Goal: Task Accomplishment & Management: Use online tool/utility

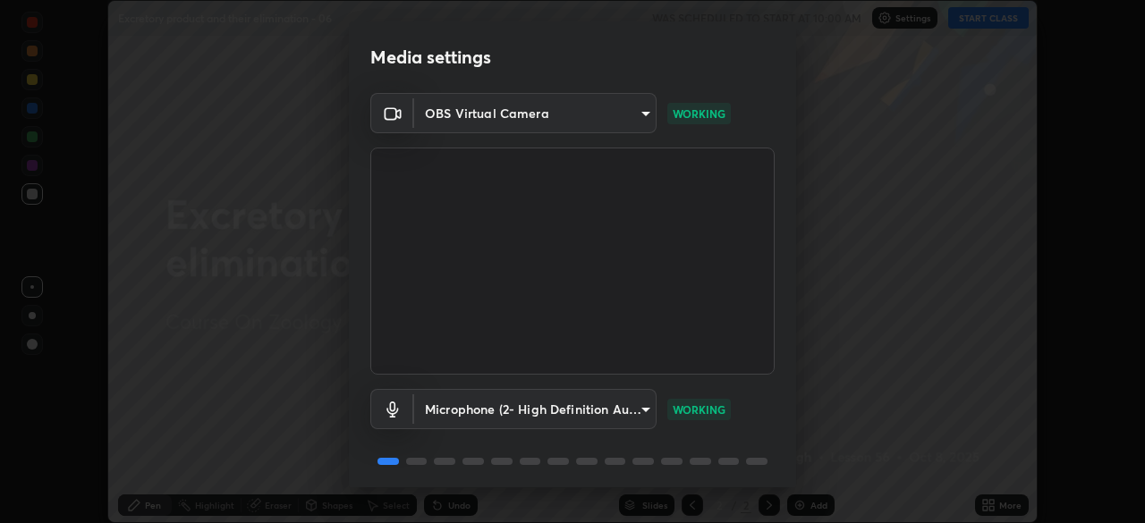
scroll to position [64, 0]
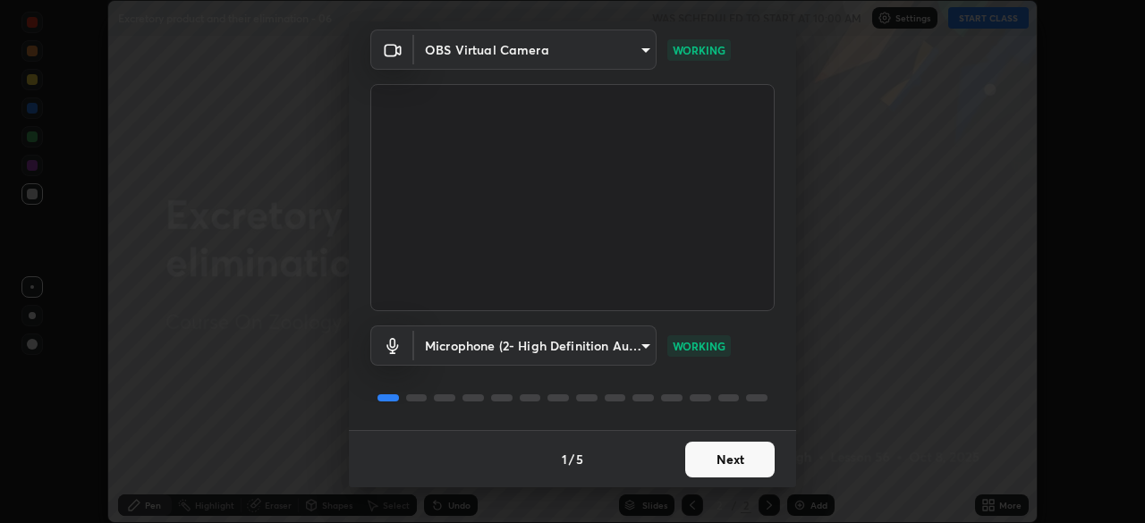
click at [695, 444] on button "Next" at bounding box center [729, 460] width 89 height 36
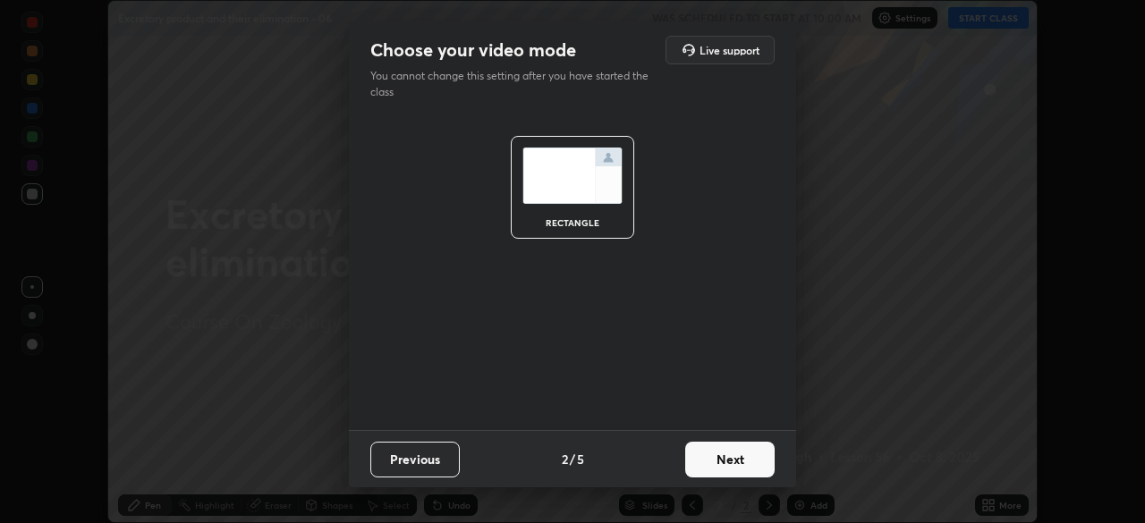
scroll to position [0, 0]
click at [708, 467] on button "Next" at bounding box center [729, 460] width 89 height 36
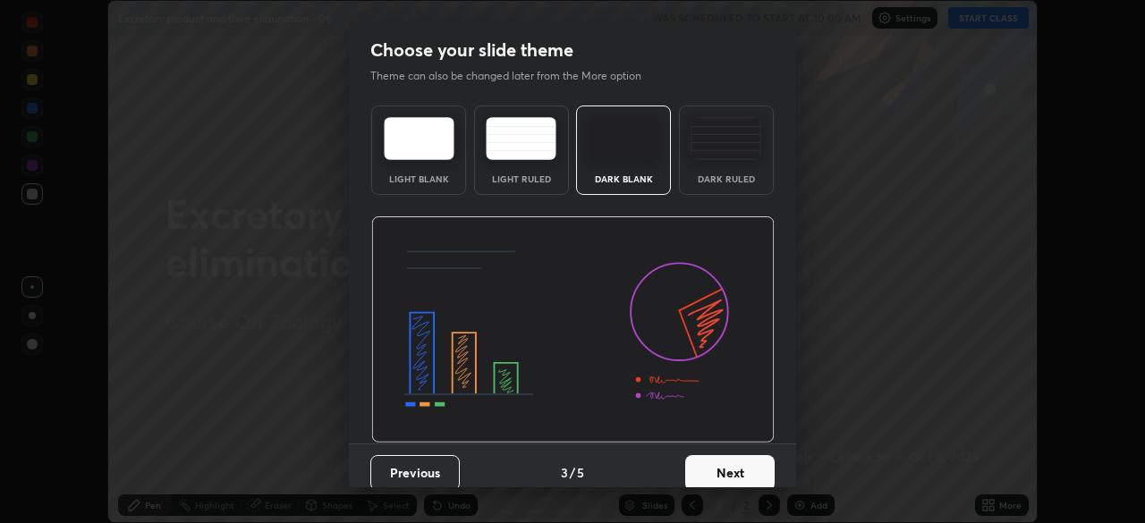
click at [713, 466] on button "Next" at bounding box center [729, 473] width 89 height 36
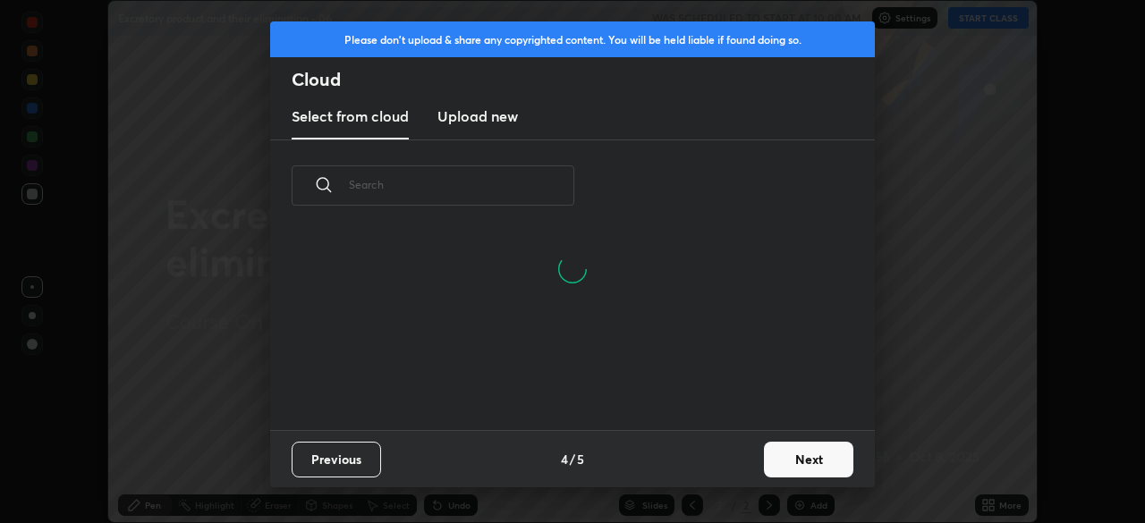
click at [809, 463] on button "Next" at bounding box center [808, 460] width 89 height 36
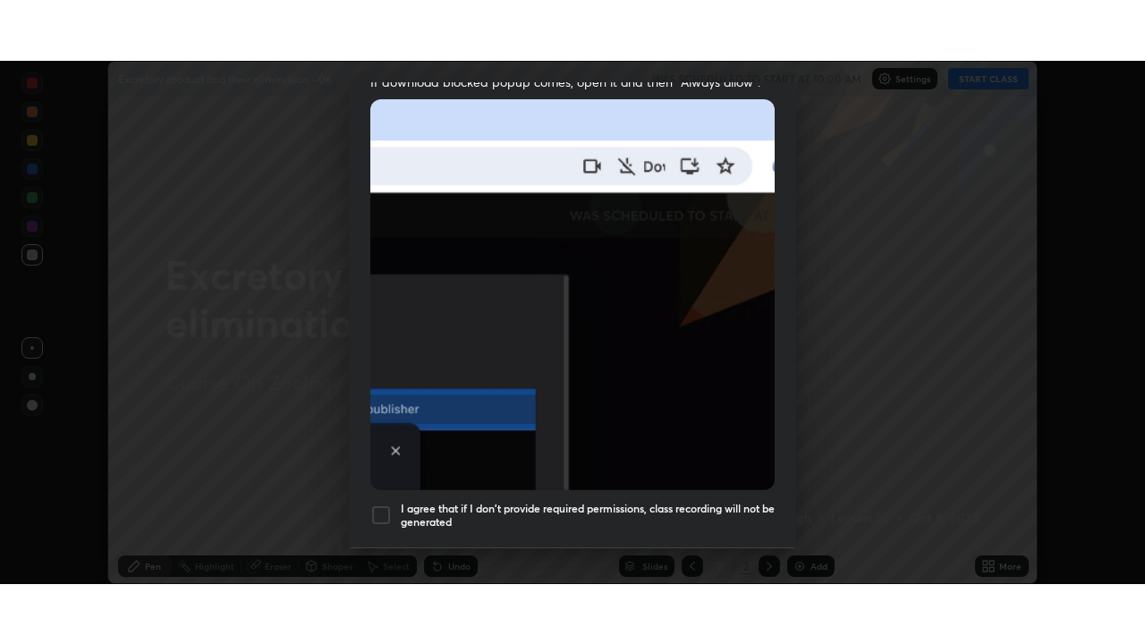
scroll to position [429, 0]
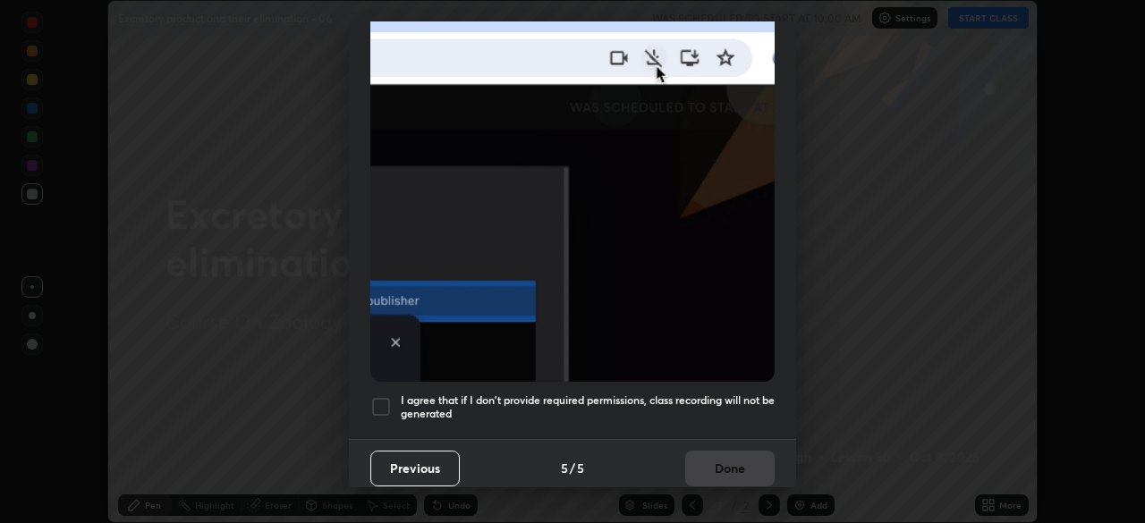
click at [728, 394] on h5 "I agree that if I don't provide required permissions, class recording will not …" at bounding box center [588, 408] width 374 height 28
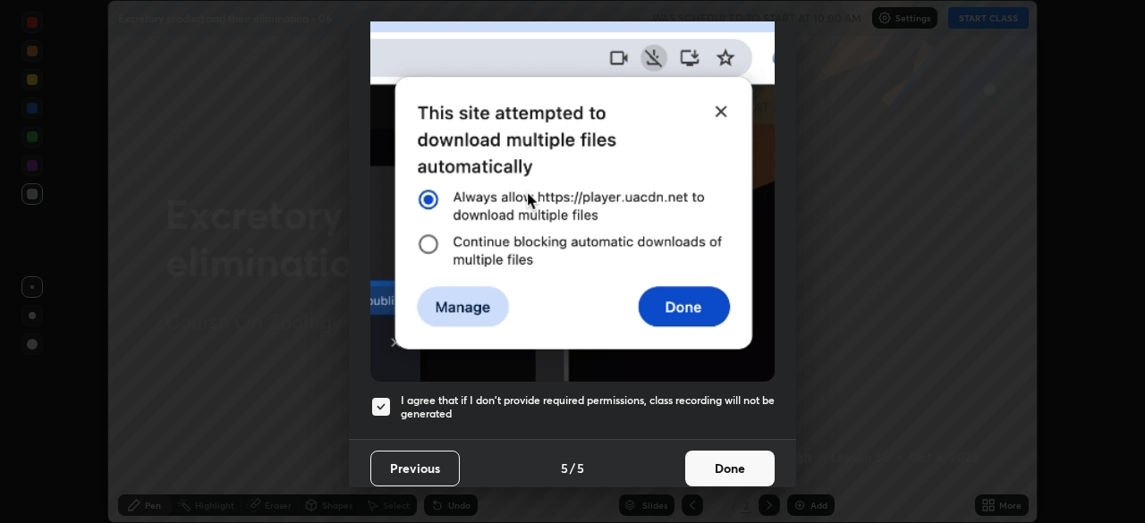
click at [735, 472] on button "Done" at bounding box center [729, 469] width 89 height 36
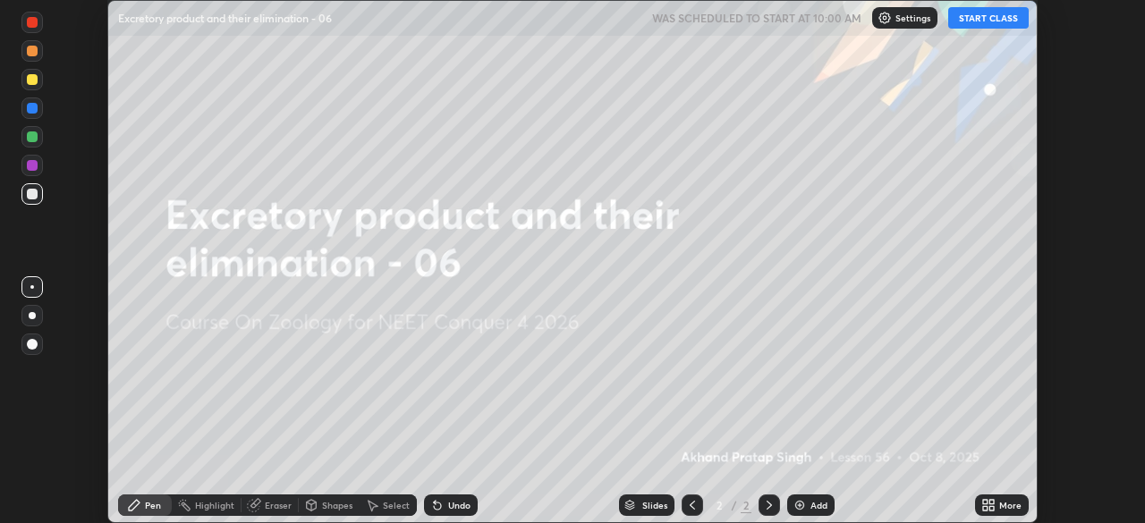
click at [973, 20] on button "START CLASS" at bounding box center [988, 17] width 81 height 21
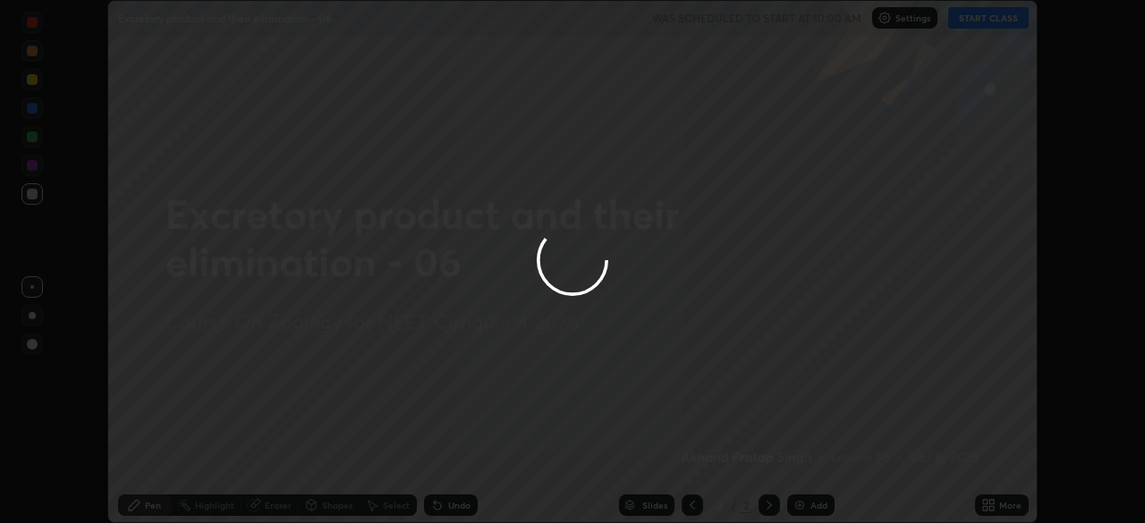
click at [986, 504] on div at bounding box center [572, 261] width 1145 height 523
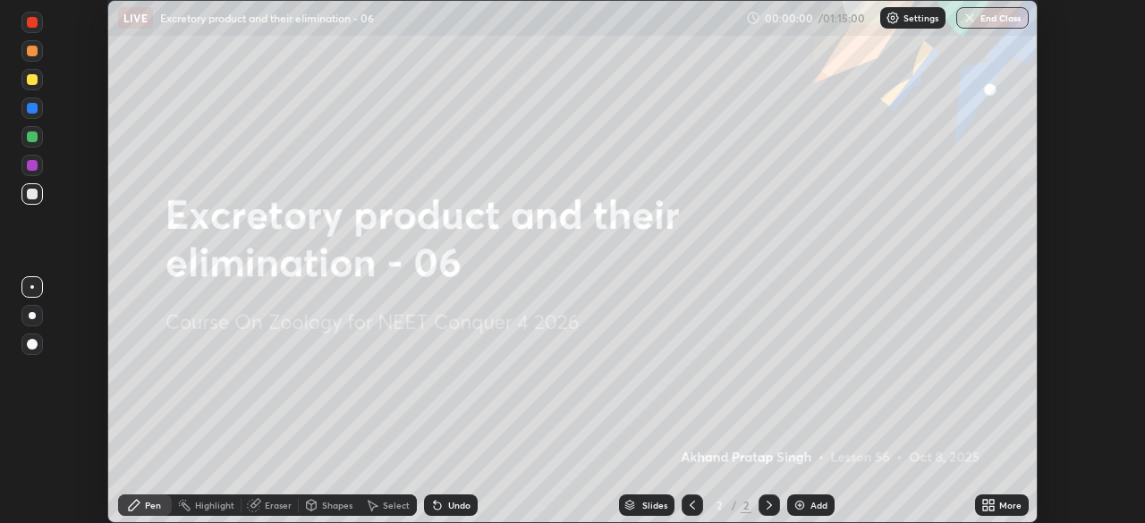
click at [991, 509] on icon at bounding box center [991, 508] width 4 height 4
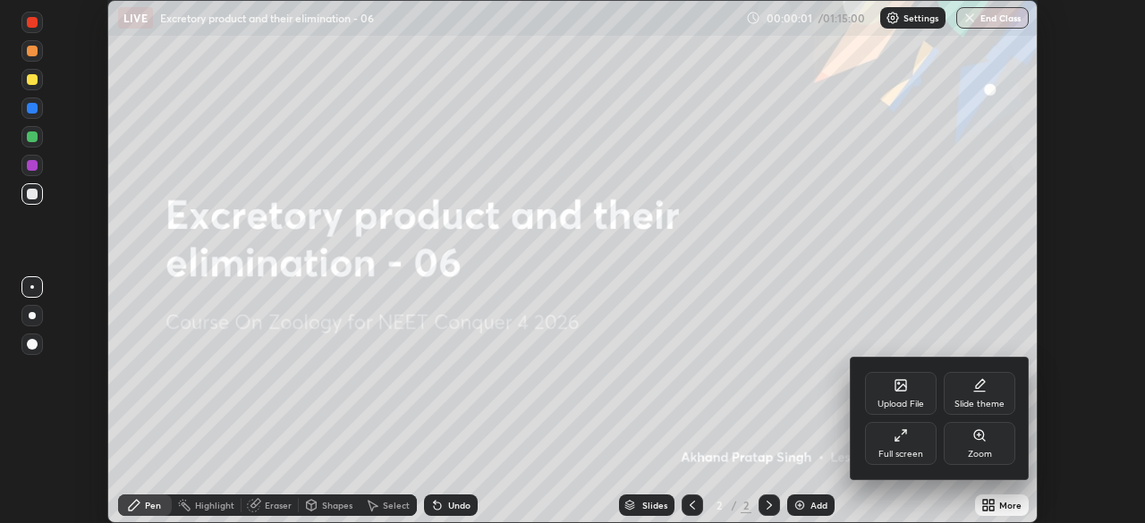
click at [896, 400] on div "Upload File" at bounding box center [901, 404] width 47 height 9
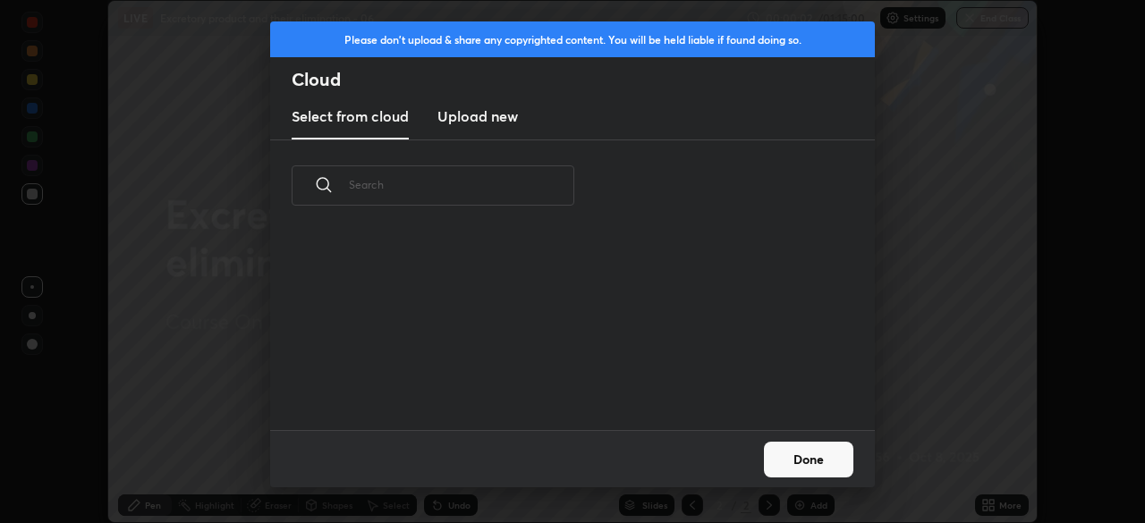
click at [496, 117] on h3 "Upload new" at bounding box center [477, 116] width 81 height 21
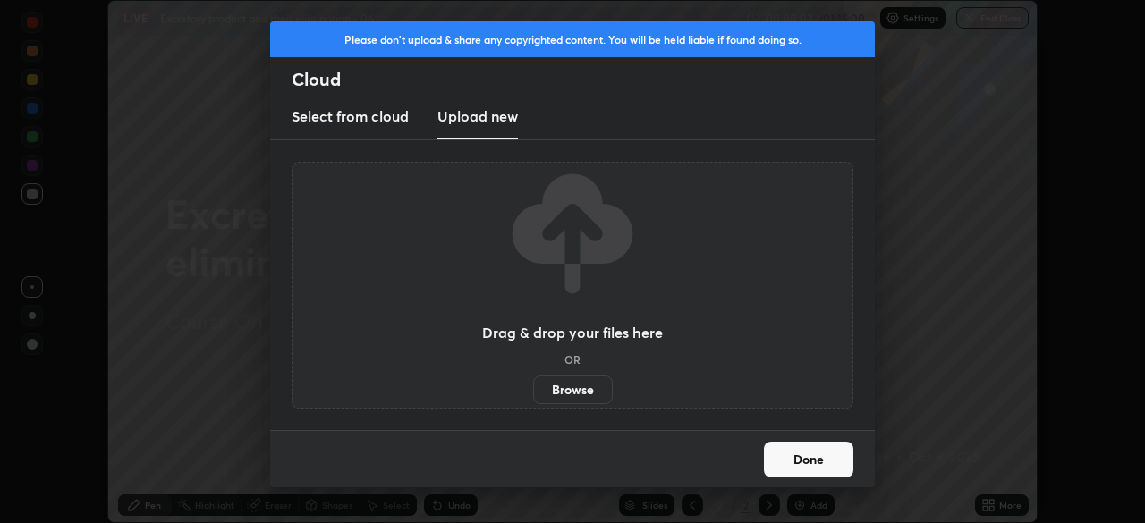
click at [581, 388] on label "Browse" at bounding box center [573, 390] width 80 height 29
click at [533, 388] on input "Browse" at bounding box center [533, 390] width 0 height 29
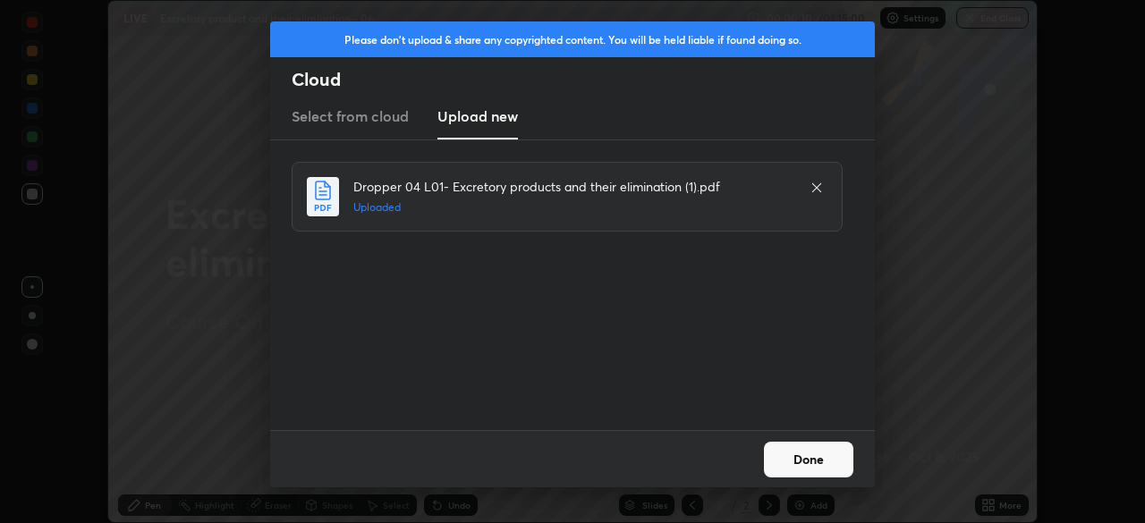
click at [817, 459] on button "Done" at bounding box center [808, 460] width 89 height 36
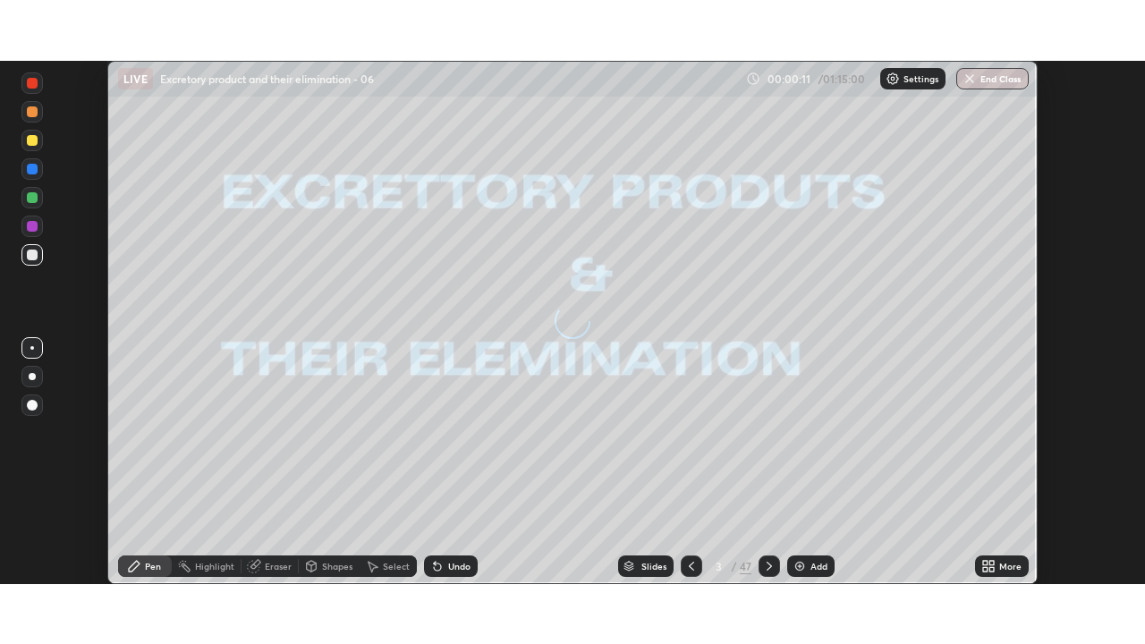
scroll to position [644, 1145]
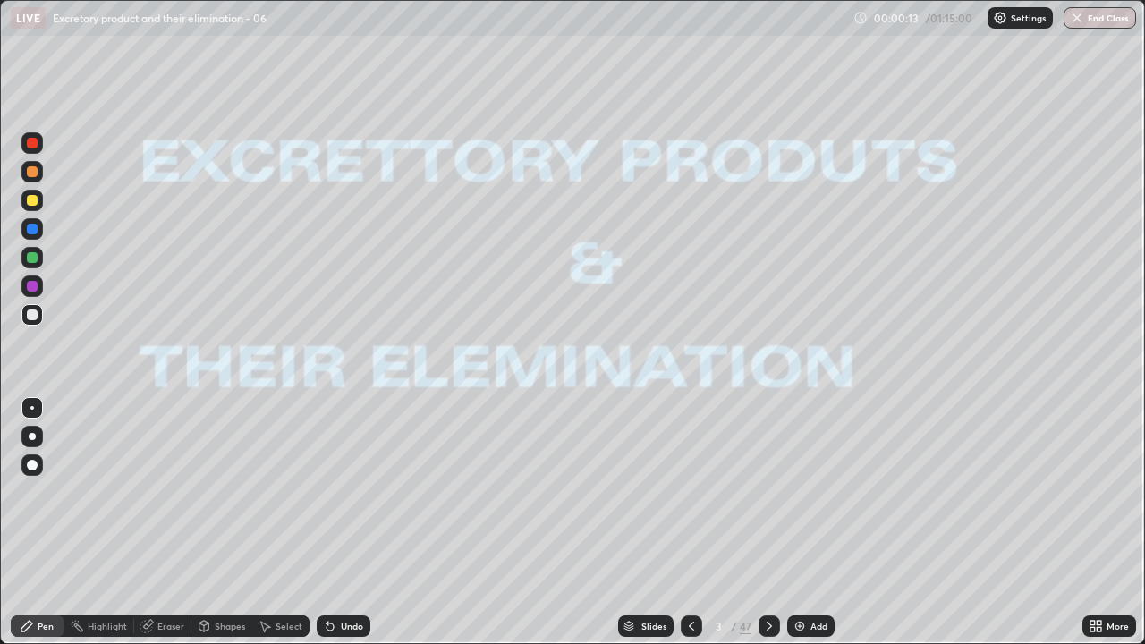
click at [658, 522] on div "Slides" at bounding box center [653, 626] width 25 height 9
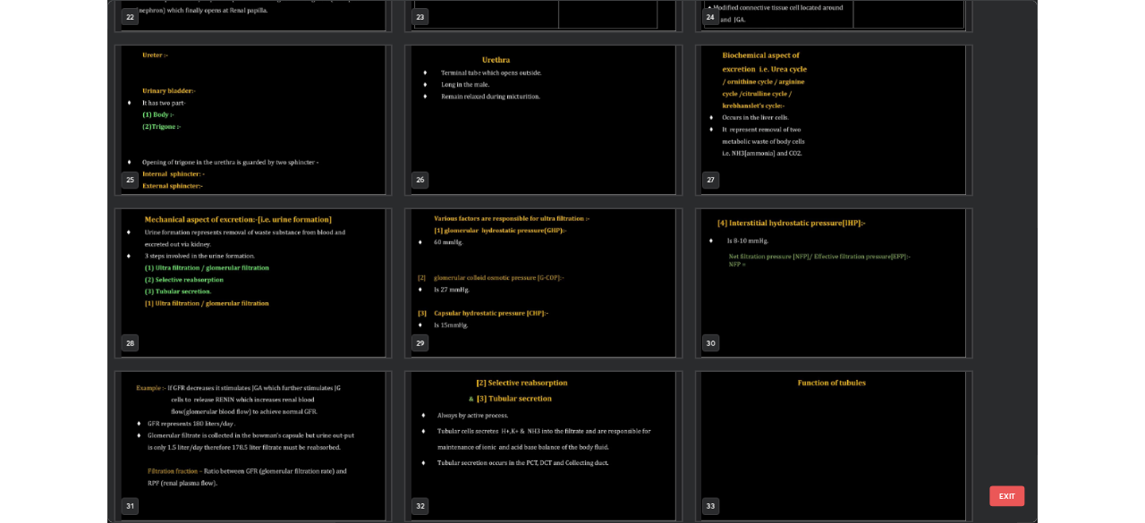
scroll to position [1557, 0]
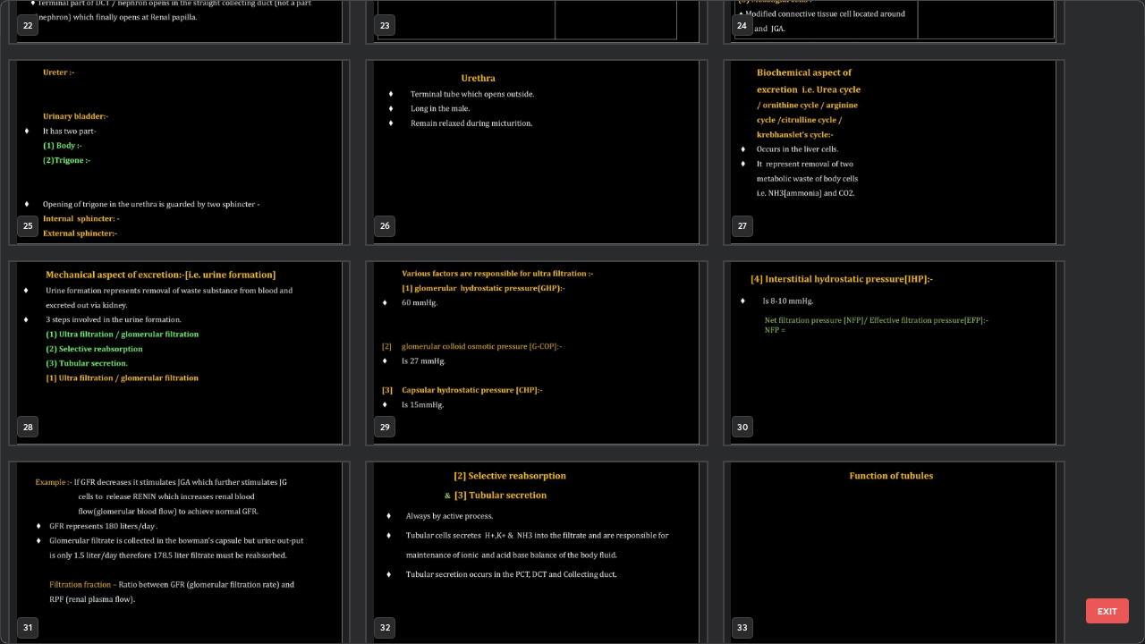
click at [770, 388] on img "grid" at bounding box center [894, 353] width 339 height 183
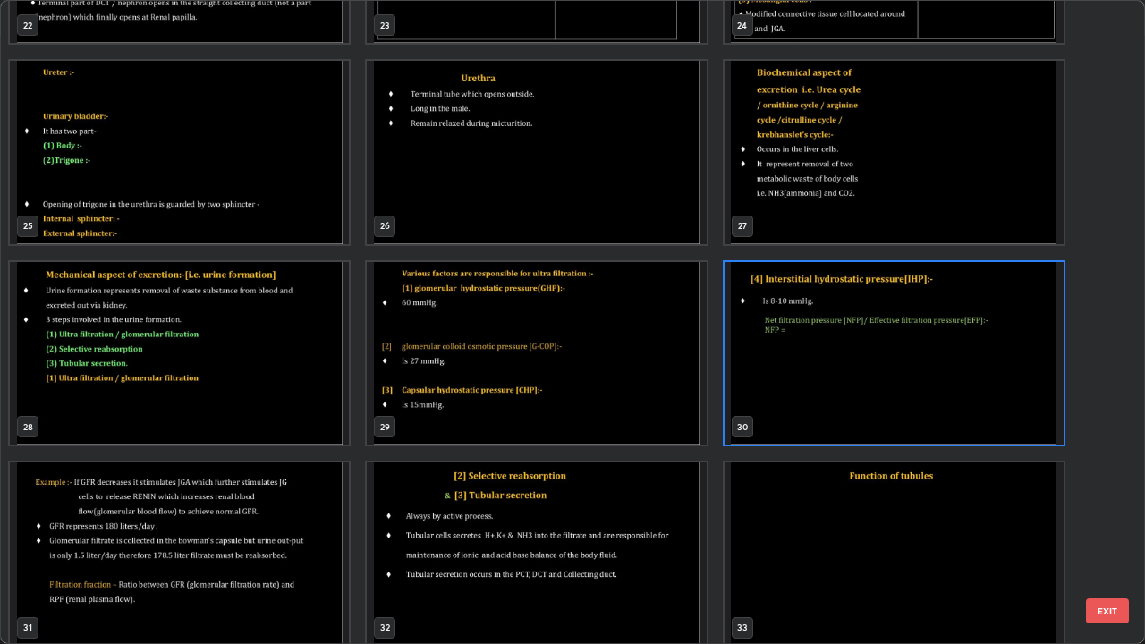
click at [781, 389] on img "grid" at bounding box center [894, 353] width 339 height 183
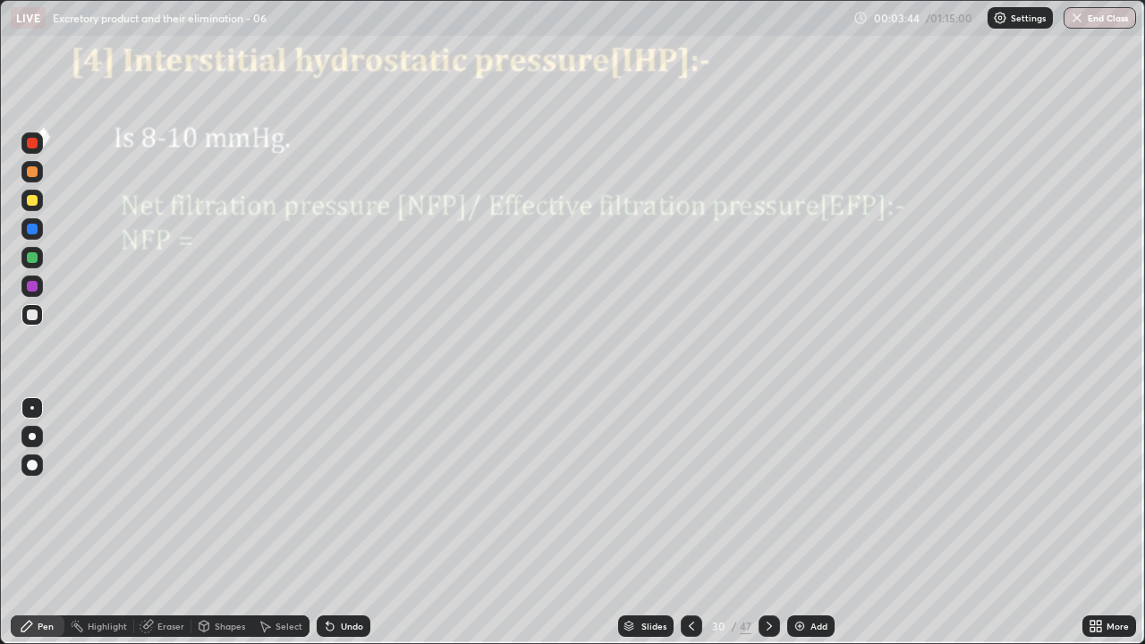
click at [33, 148] on div at bounding box center [32, 143] width 11 height 11
click at [32, 408] on div at bounding box center [32, 408] width 4 height 4
click at [39, 307] on div at bounding box center [31, 314] width 21 height 21
click at [327, 522] on icon at bounding box center [330, 627] width 7 height 7
click at [337, 522] on div "Undo" at bounding box center [344, 625] width 54 height 21
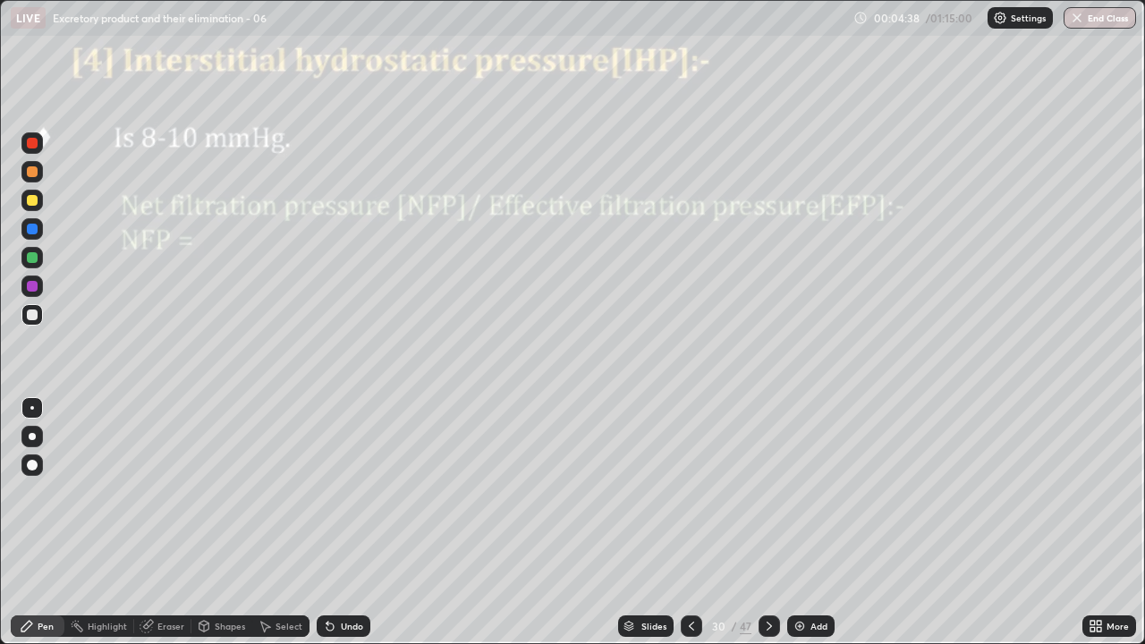
click at [342, 522] on div "Undo" at bounding box center [352, 626] width 22 height 9
click at [30, 233] on div at bounding box center [32, 229] width 11 height 11
click at [32, 408] on div at bounding box center [32, 408] width 4 height 4
click at [34, 293] on div at bounding box center [31, 286] width 21 height 21
click at [327, 522] on icon at bounding box center [330, 627] width 7 height 7
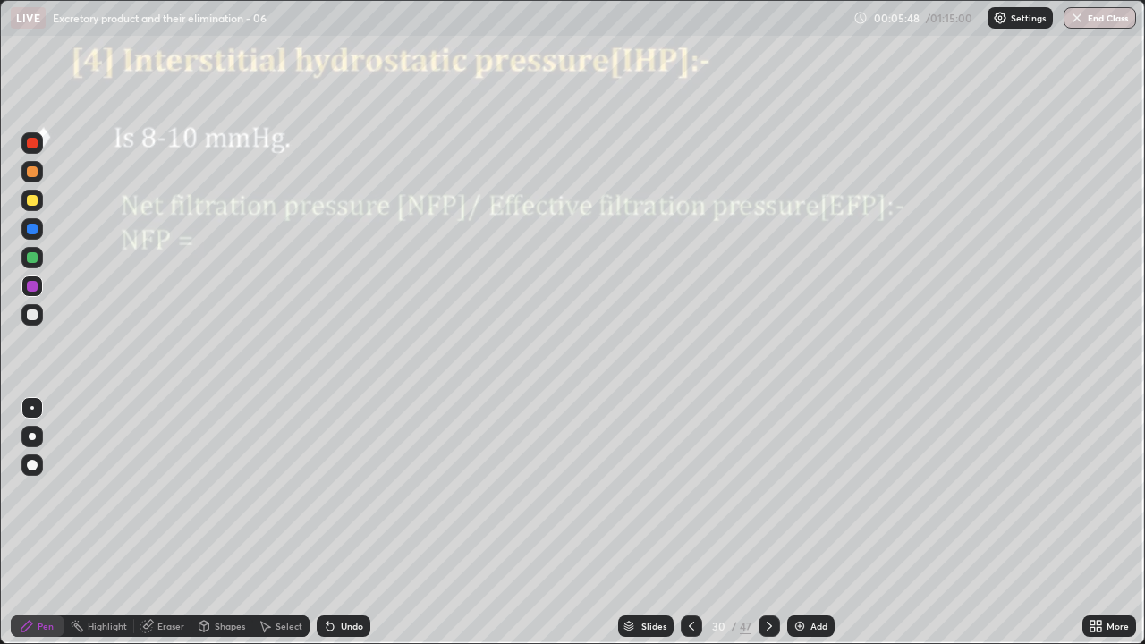
click at [327, 522] on icon at bounding box center [328, 623] width 2 height 2
click at [764, 522] on div at bounding box center [769, 625] width 21 height 21
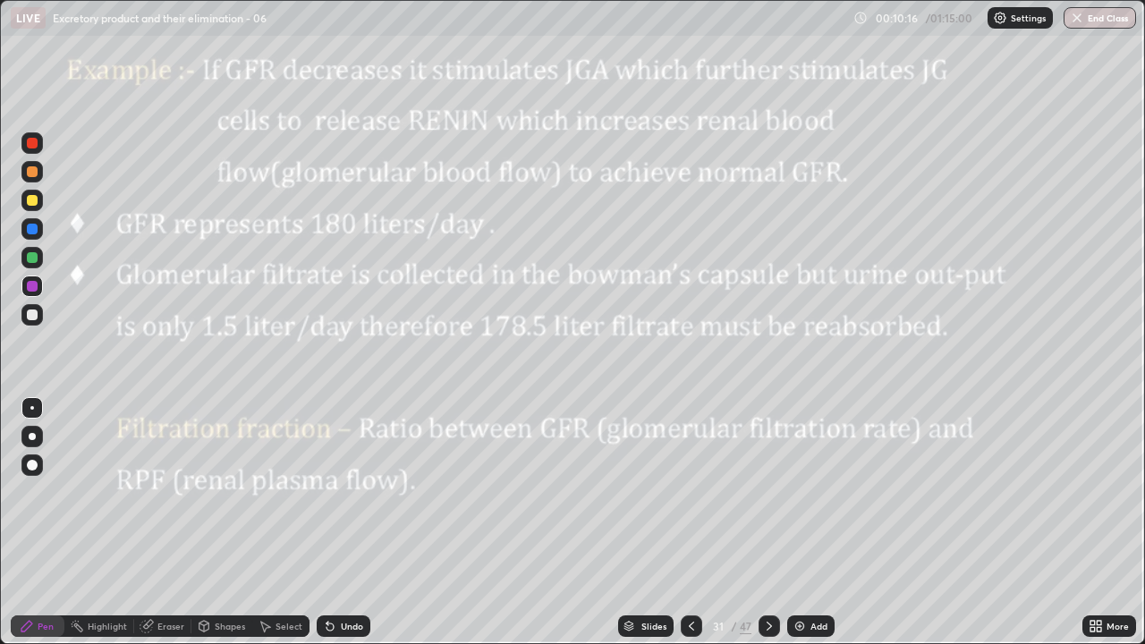
click at [799, 522] on img at bounding box center [800, 626] width 14 height 14
click at [38, 149] on div at bounding box center [31, 142] width 21 height 21
click at [32, 408] on div at bounding box center [32, 408] width 4 height 4
click at [328, 522] on icon at bounding box center [330, 627] width 7 height 7
click at [36, 316] on div at bounding box center [32, 315] width 11 height 11
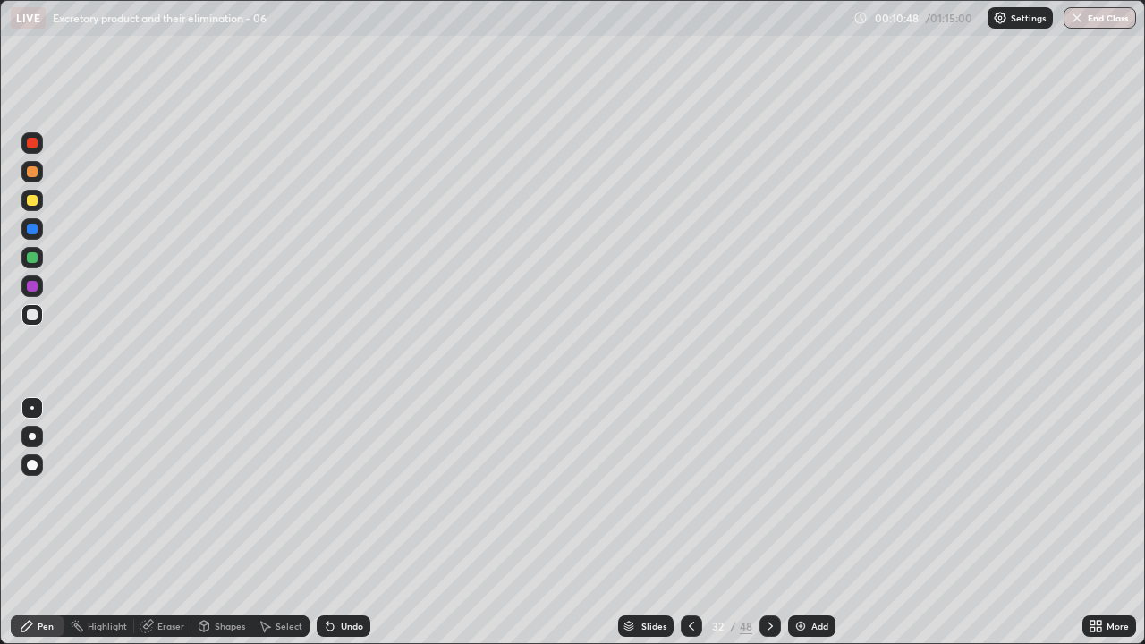
click at [33, 200] on div at bounding box center [32, 200] width 11 height 11
click at [36, 232] on div at bounding box center [32, 229] width 11 height 11
click at [33, 258] on div at bounding box center [32, 257] width 11 height 11
click at [33, 286] on div at bounding box center [32, 286] width 11 height 11
click at [40, 197] on div at bounding box center [31, 200] width 21 height 21
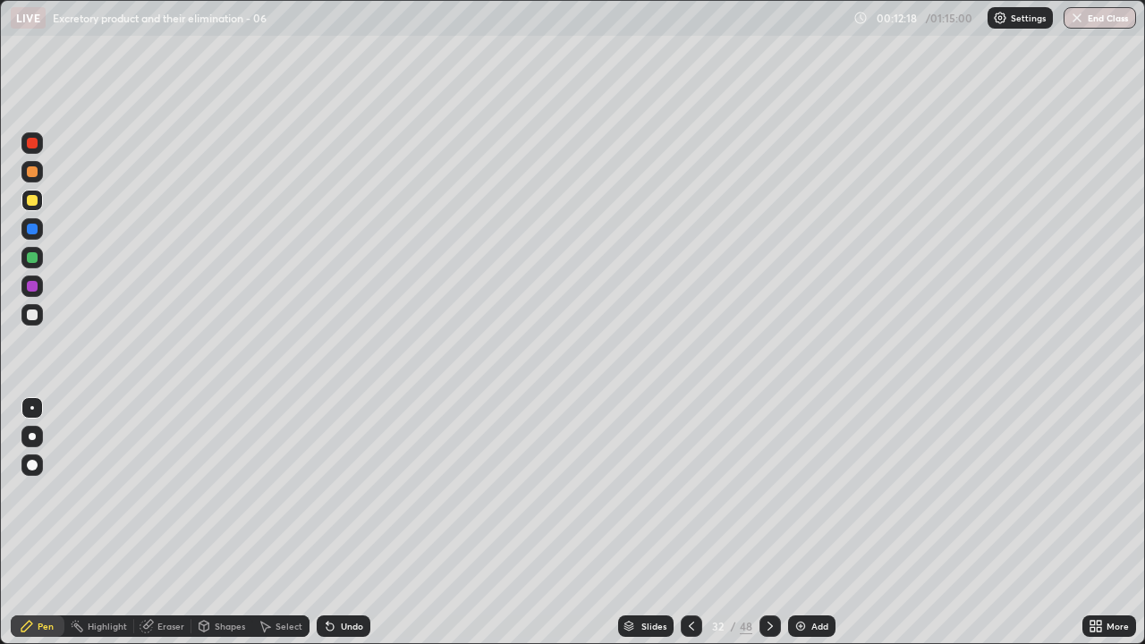
click at [341, 522] on div "Undo" at bounding box center [352, 626] width 22 height 9
click at [30, 316] on div at bounding box center [32, 315] width 11 height 11
click at [34, 261] on div at bounding box center [32, 257] width 11 height 11
click at [36, 205] on div at bounding box center [31, 200] width 21 height 21
click at [31, 231] on div at bounding box center [32, 229] width 11 height 11
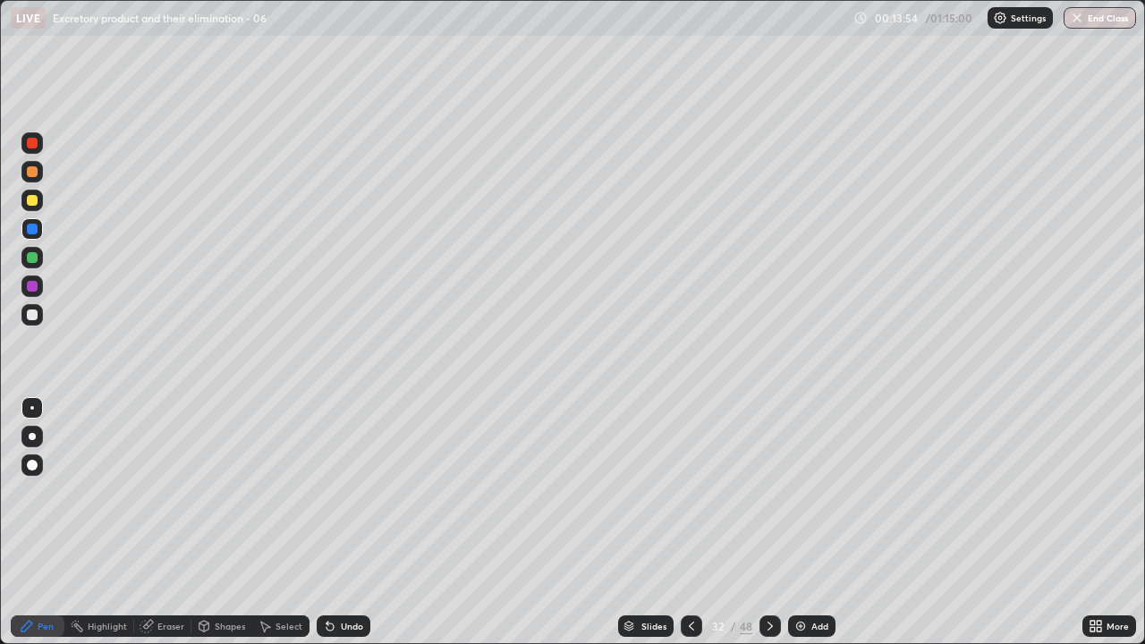
click at [30, 319] on div at bounding box center [32, 315] width 11 height 11
click at [333, 522] on icon at bounding box center [330, 626] width 14 height 14
click at [32, 461] on div at bounding box center [32, 465] width 11 height 11
click at [33, 174] on div at bounding box center [32, 171] width 11 height 11
click at [32, 317] on div at bounding box center [32, 315] width 11 height 11
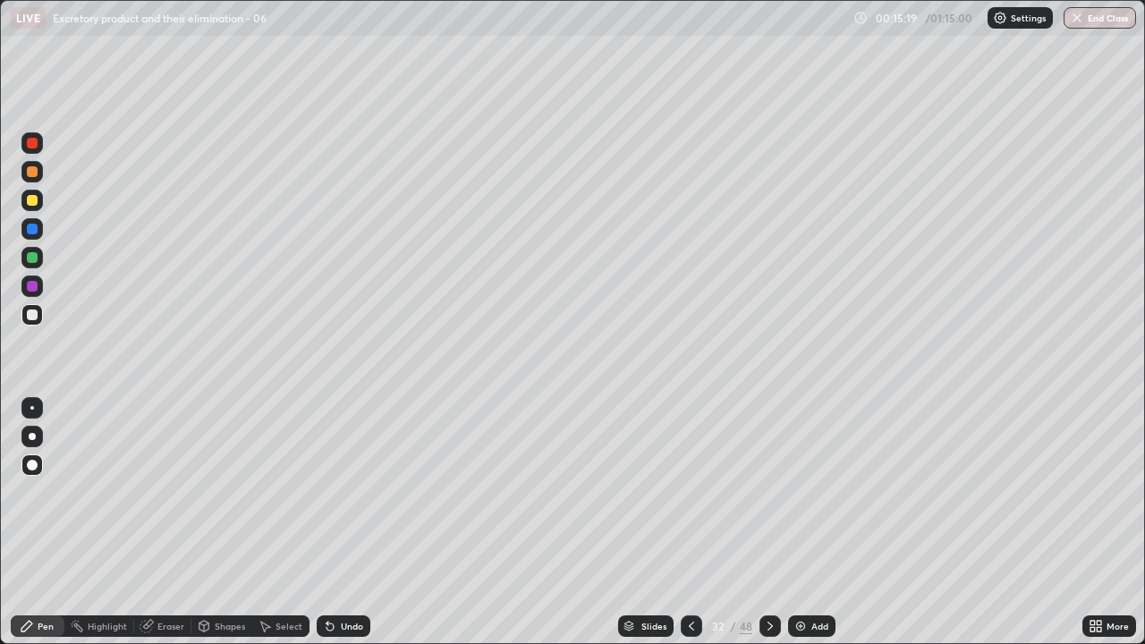
click at [32, 408] on div at bounding box center [32, 408] width 4 height 4
click at [32, 202] on div at bounding box center [32, 200] width 11 height 11
click at [32, 290] on div at bounding box center [32, 286] width 11 height 11
click at [29, 316] on div at bounding box center [32, 315] width 11 height 11
click at [684, 522] on div at bounding box center [691, 626] width 21 height 36
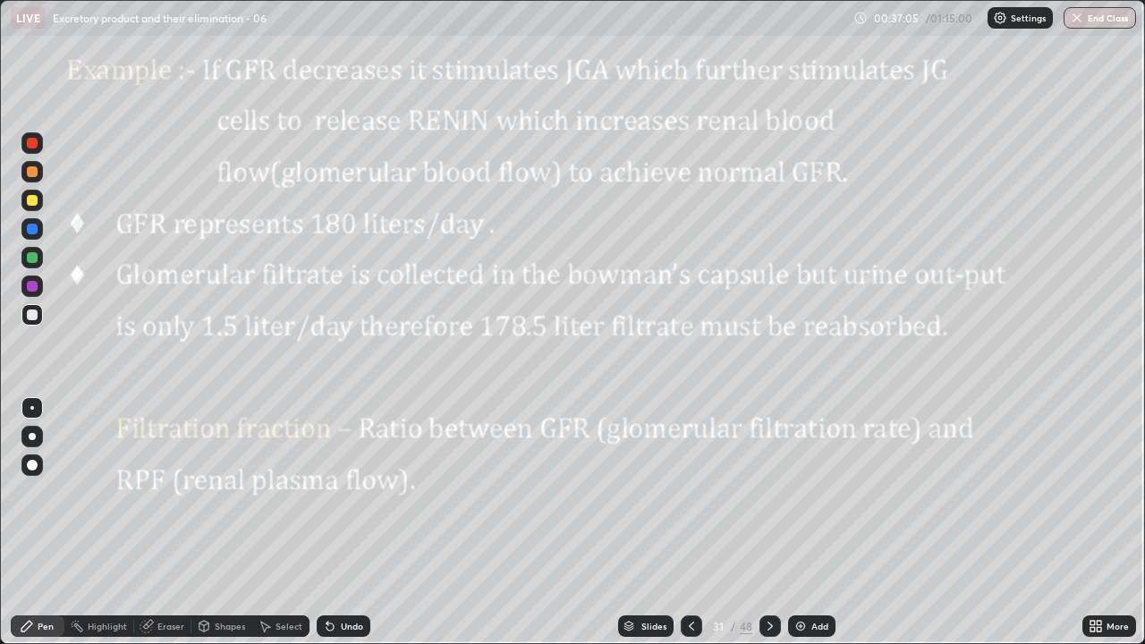
click at [36, 287] on div at bounding box center [32, 286] width 11 height 11
click at [39, 261] on div at bounding box center [31, 257] width 21 height 21
click at [353, 522] on div "Undo" at bounding box center [352, 626] width 22 height 9
click at [362, 522] on div "Undo" at bounding box center [344, 625] width 54 height 21
click at [351, 522] on div "Undo" at bounding box center [352, 626] width 22 height 9
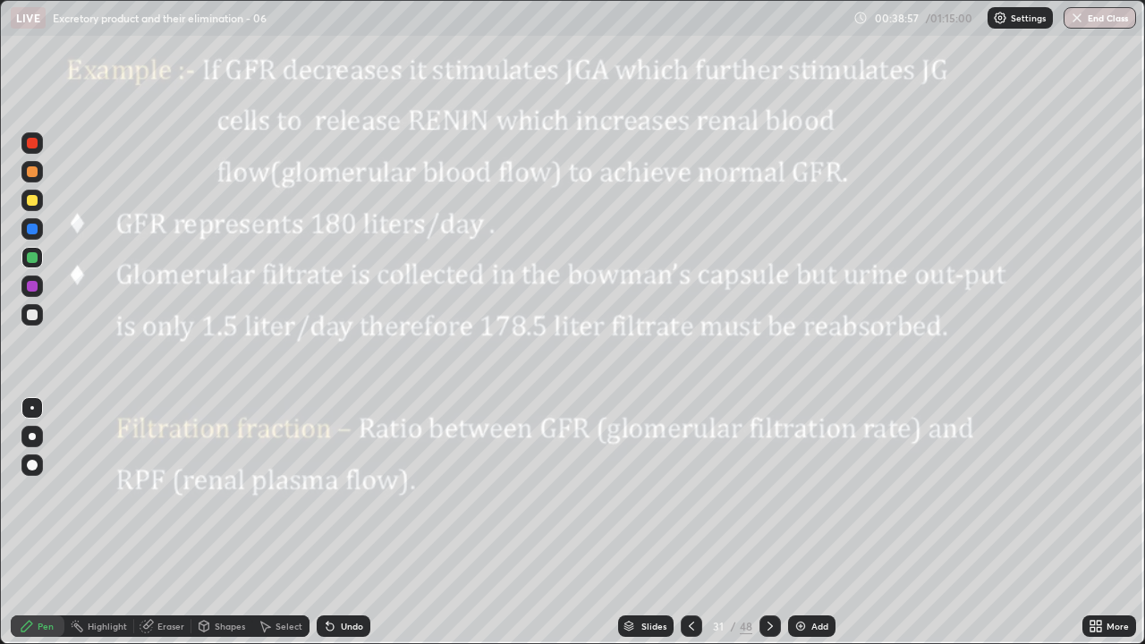
click at [352, 522] on div "Undo" at bounding box center [352, 626] width 22 height 9
click at [767, 522] on icon at bounding box center [770, 626] width 14 height 14
click at [768, 522] on icon at bounding box center [770, 626] width 5 height 9
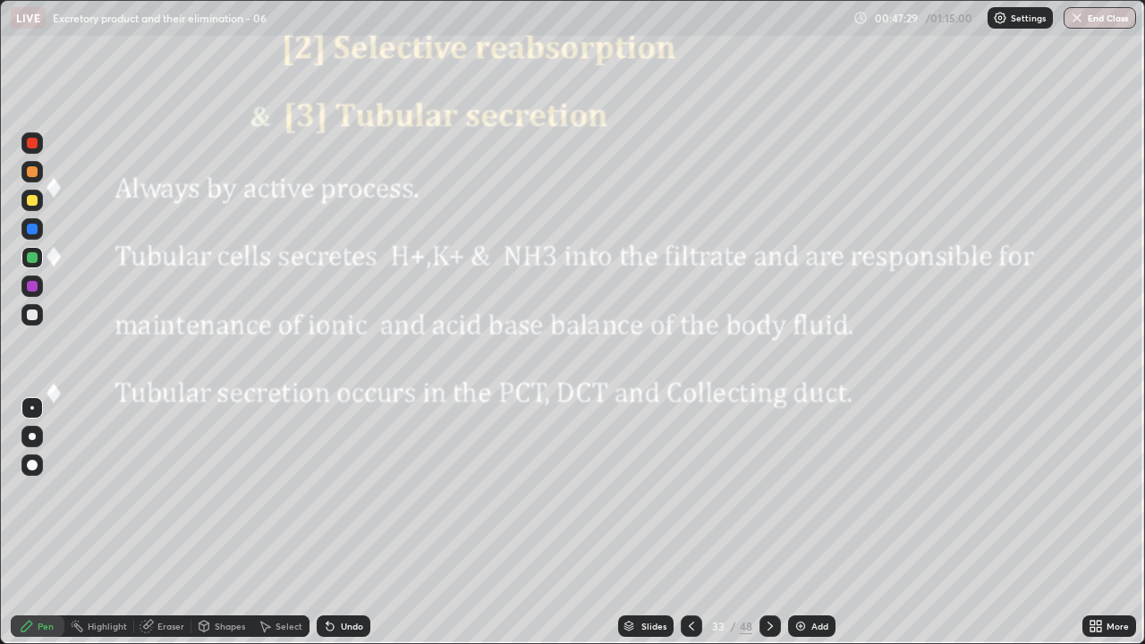
click at [799, 522] on img at bounding box center [801, 626] width 14 height 14
click at [32, 437] on div at bounding box center [32, 436] width 7 height 7
click at [34, 166] on div at bounding box center [32, 171] width 11 height 11
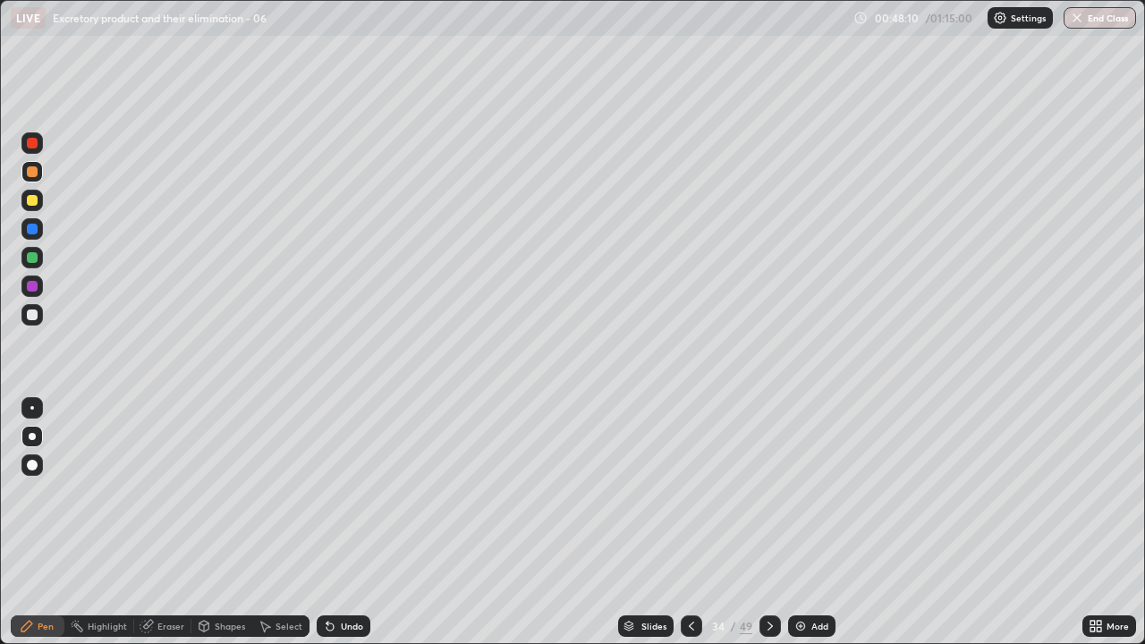
click at [221, 522] on div "Shapes" at bounding box center [221, 625] width 61 height 21
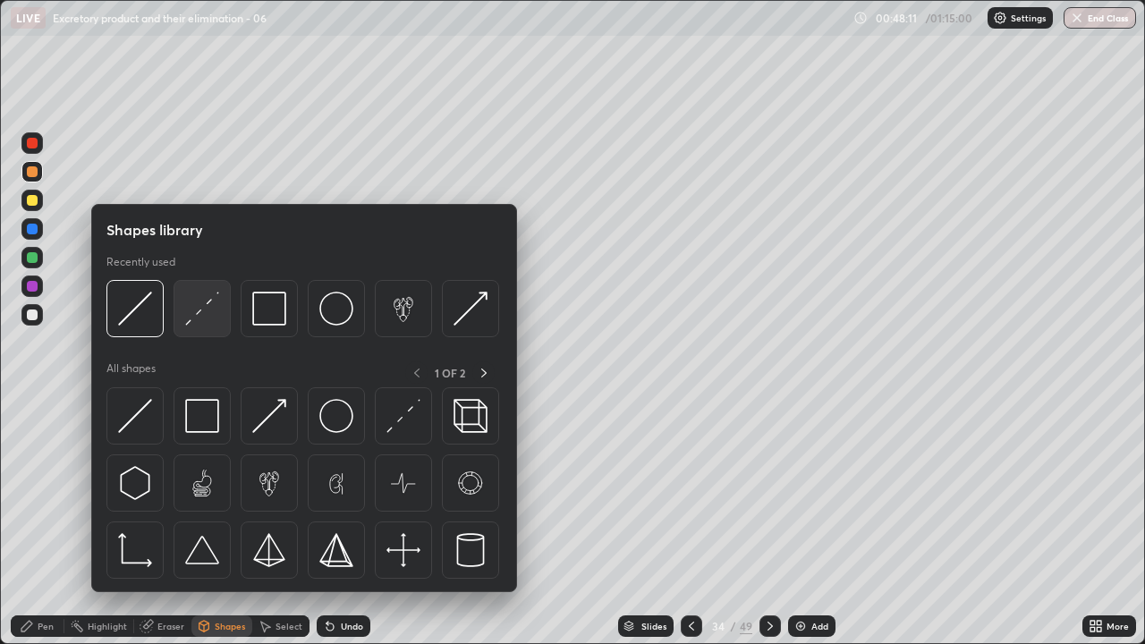
click at [196, 318] on img at bounding box center [202, 309] width 34 height 34
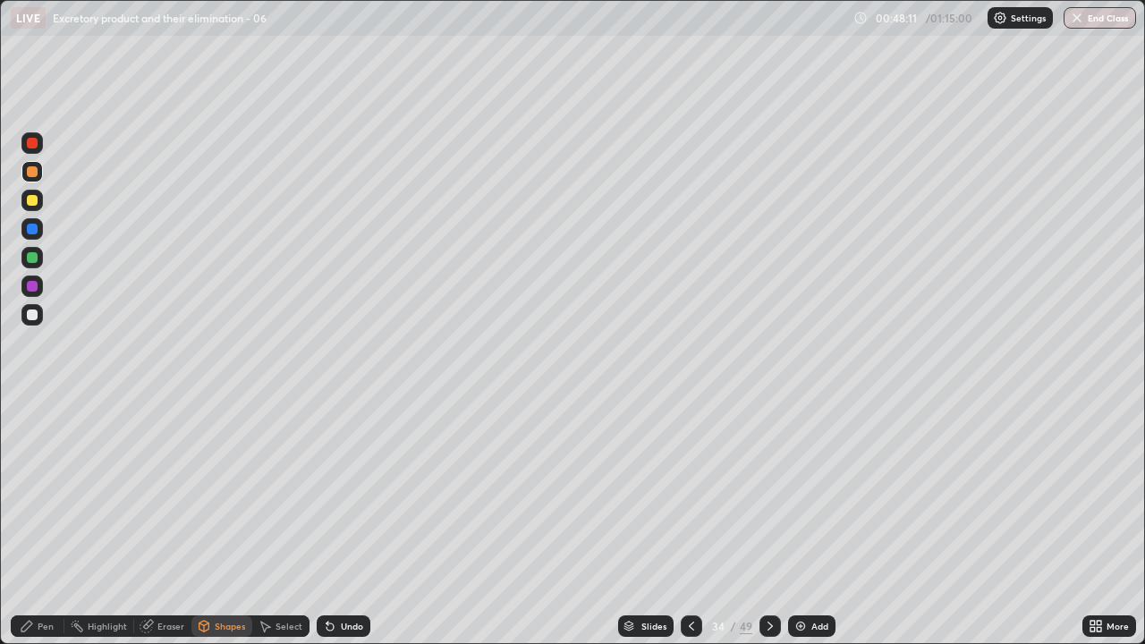
click at [33, 254] on div at bounding box center [32, 257] width 11 height 11
click at [36, 522] on div "Pen" at bounding box center [38, 625] width 54 height 21
click at [32, 408] on div at bounding box center [32, 408] width 4 height 4
click at [34, 150] on div at bounding box center [31, 142] width 21 height 21
click at [32, 201] on div at bounding box center [32, 200] width 11 height 11
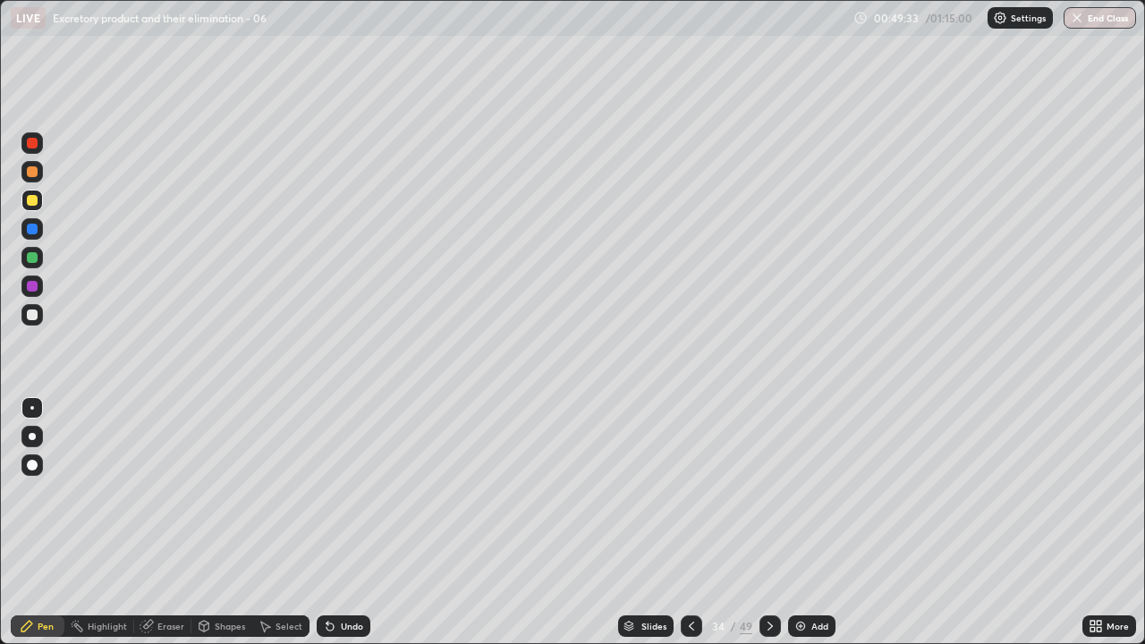
click at [35, 315] on div at bounding box center [32, 315] width 11 height 11
click at [33, 143] on div at bounding box center [32, 143] width 11 height 11
click at [328, 522] on icon at bounding box center [330, 627] width 7 height 7
click at [37, 312] on div at bounding box center [32, 315] width 11 height 11
click at [33, 259] on div at bounding box center [32, 257] width 11 height 11
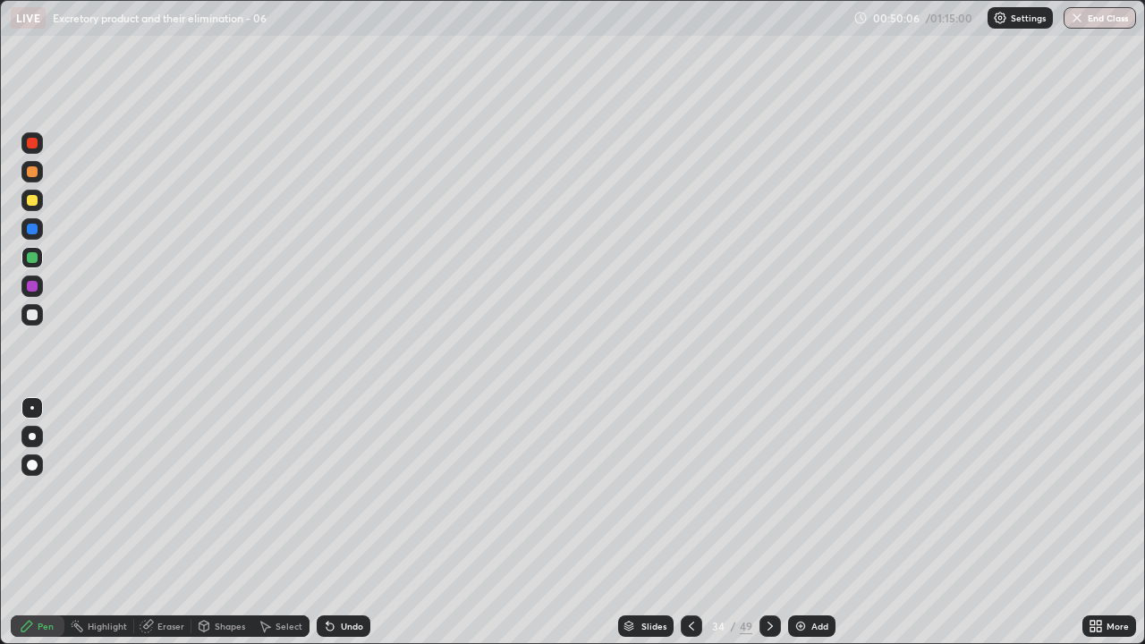
click at [35, 316] on div at bounding box center [32, 315] width 11 height 11
click at [32, 256] on div at bounding box center [32, 257] width 11 height 11
click at [32, 408] on div at bounding box center [32, 408] width 4 height 4
click at [327, 522] on icon at bounding box center [330, 627] width 7 height 7
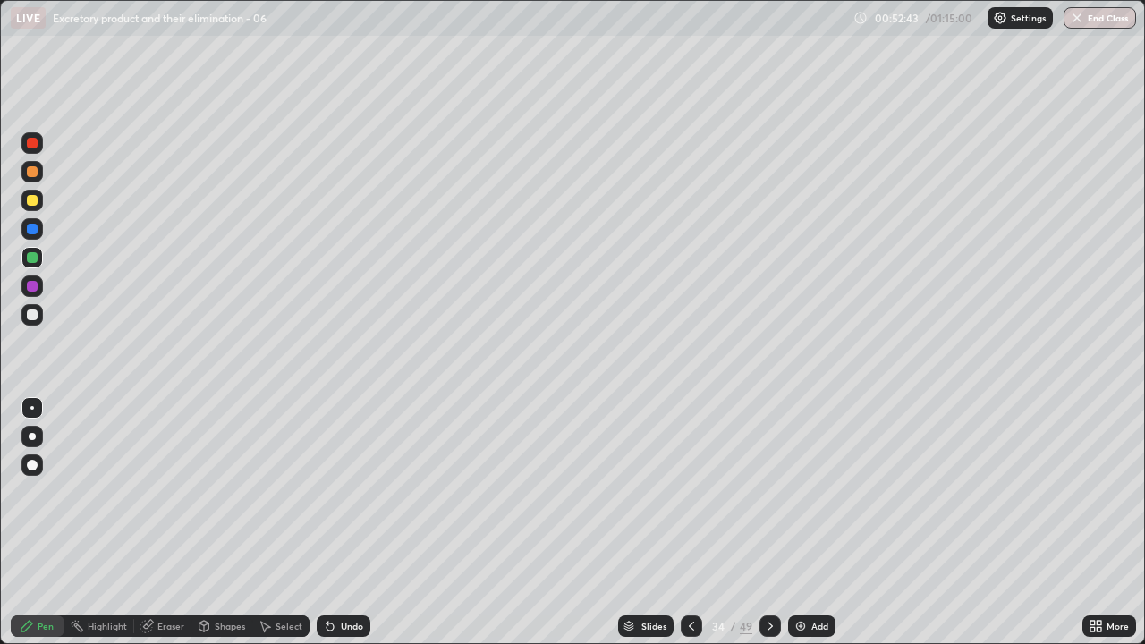
click at [40, 318] on div at bounding box center [31, 314] width 21 height 21
click at [41, 262] on div at bounding box center [31, 257] width 21 height 21
click at [33, 144] on div at bounding box center [32, 143] width 11 height 11
click at [31, 314] on div at bounding box center [32, 315] width 11 height 11
click at [34, 232] on div at bounding box center [32, 229] width 11 height 11
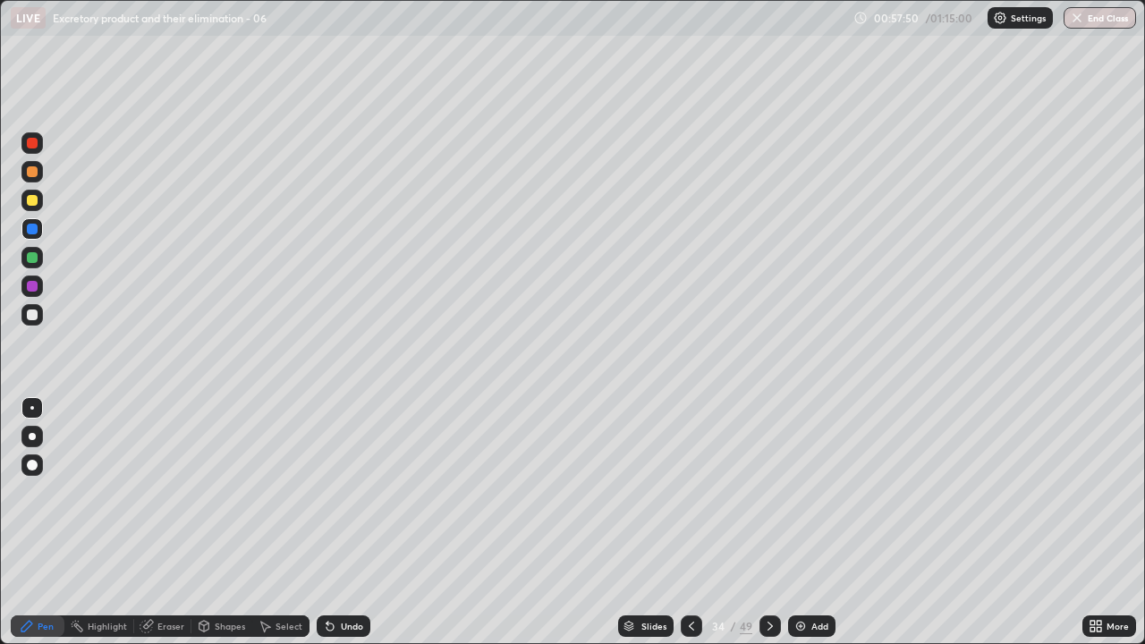
click at [33, 316] on div at bounding box center [32, 315] width 11 height 11
click at [37, 316] on div at bounding box center [32, 315] width 11 height 11
click at [33, 261] on div at bounding box center [32, 257] width 11 height 11
click at [32, 437] on div at bounding box center [32, 436] width 7 height 7
click at [32, 208] on div at bounding box center [31, 200] width 21 height 21
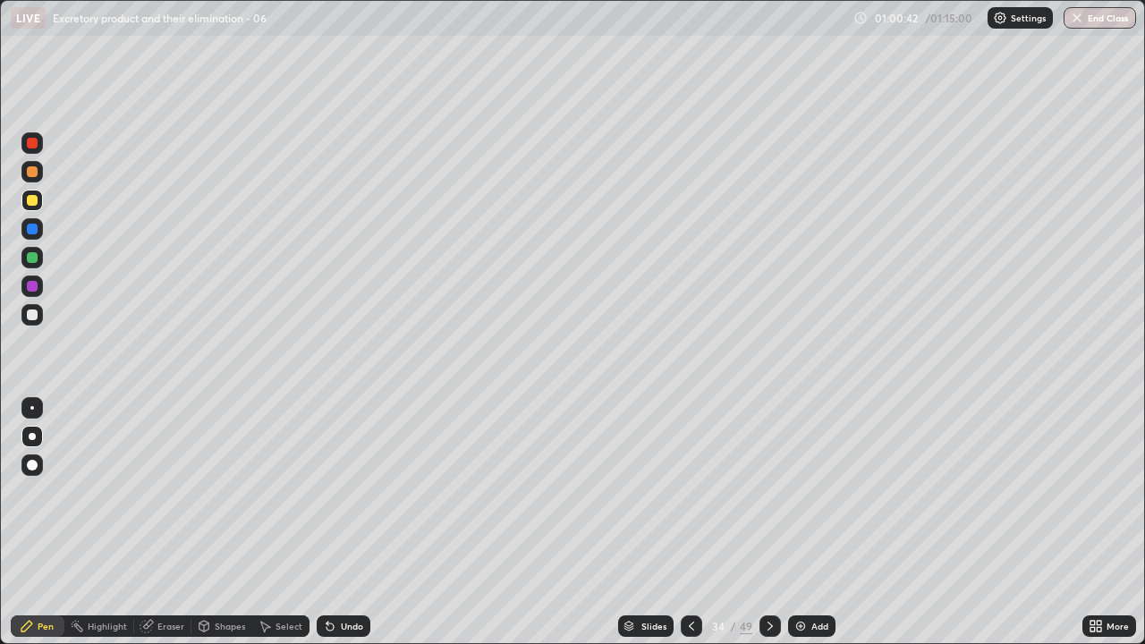
click at [343, 522] on div "Undo" at bounding box center [344, 625] width 54 height 21
click at [37, 232] on div at bounding box center [32, 229] width 11 height 11
click at [32, 408] on div at bounding box center [32, 408] width 4 height 4
click at [34, 152] on div at bounding box center [31, 142] width 21 height 21
click at [31, 461] on div at bounding box center [32, 465] width 11 height 11
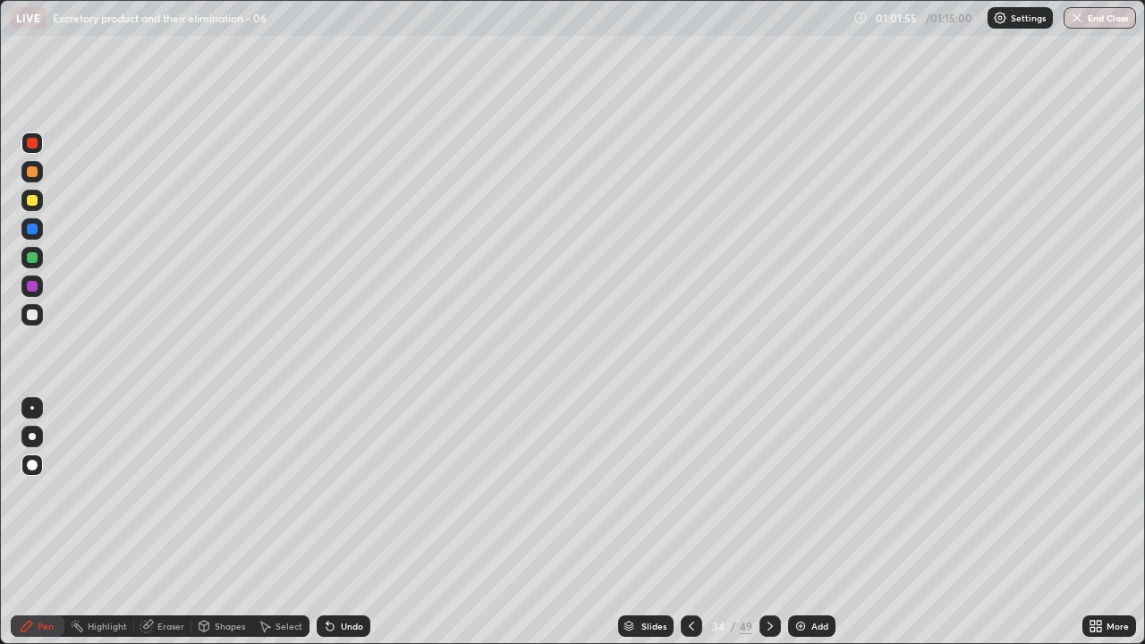
click at [32, 172] on div at bounding box center [32, 171] width 11 height 11
click at [32, 408] on div at bounding box center [32, 408] width 4 height 4
click at [39, 320] on div at bounding box center [31, 314] width 21 height 21
click at [327, 522] on icon at bounding box center [328, 623] width 2 height 2
click at [34, 258] on div at bounding box center [32, 257] width 11 height 11
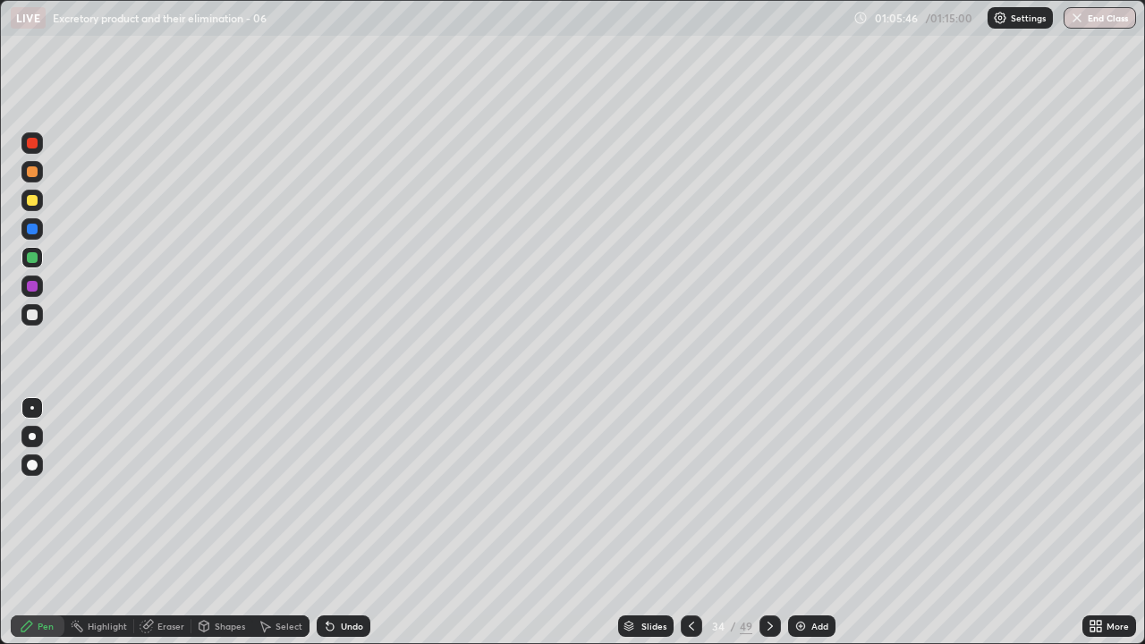
click at [30, 290] on div at bounding box center [32, 286] width 11 height 11
click at [33, 258] on div at bounding box center [32, 257] width 11 height 11
click at [334, 522] on div "Undo" at bounding box center [344, 625] width 54 height 21
click at [33, 290] on div at bounding box center [32, 286] width 11 height 11
click at [34, 260] on div at bounding box center [32, 257] width 11 height 11
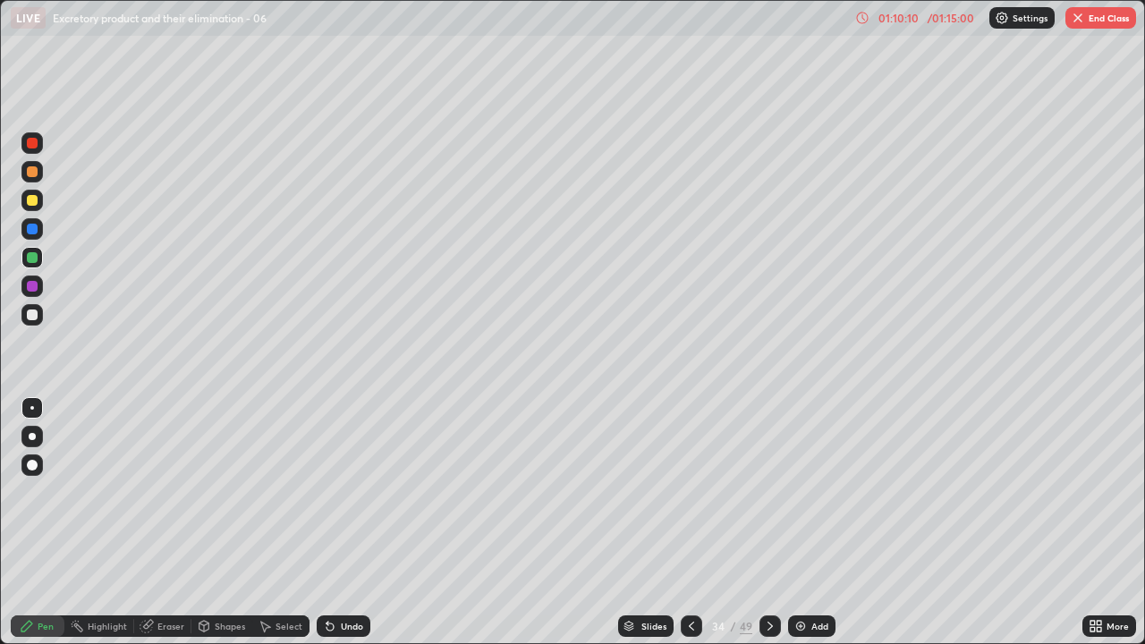
click at [33, 286] on div at bounding box center [32, 286] width 11 height 11
click at [1097, 28] on button "End Class" at bounding box center [1100, 17] width 71 height 21
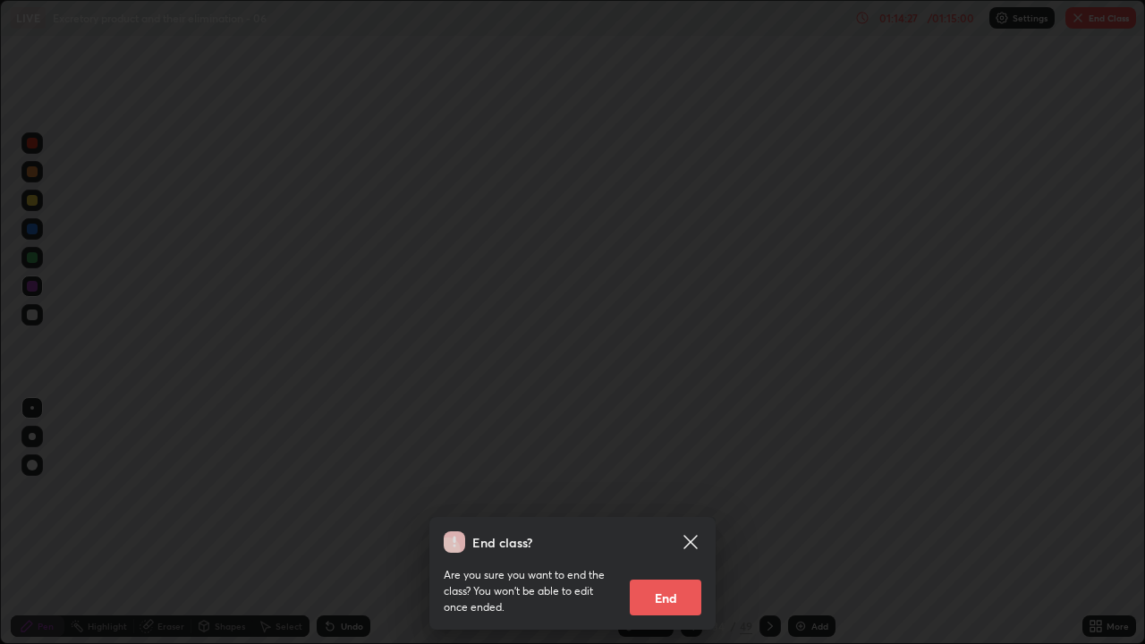
click at [685, 522] on button "End" at bounding box center [666, 598] width 72 height 36
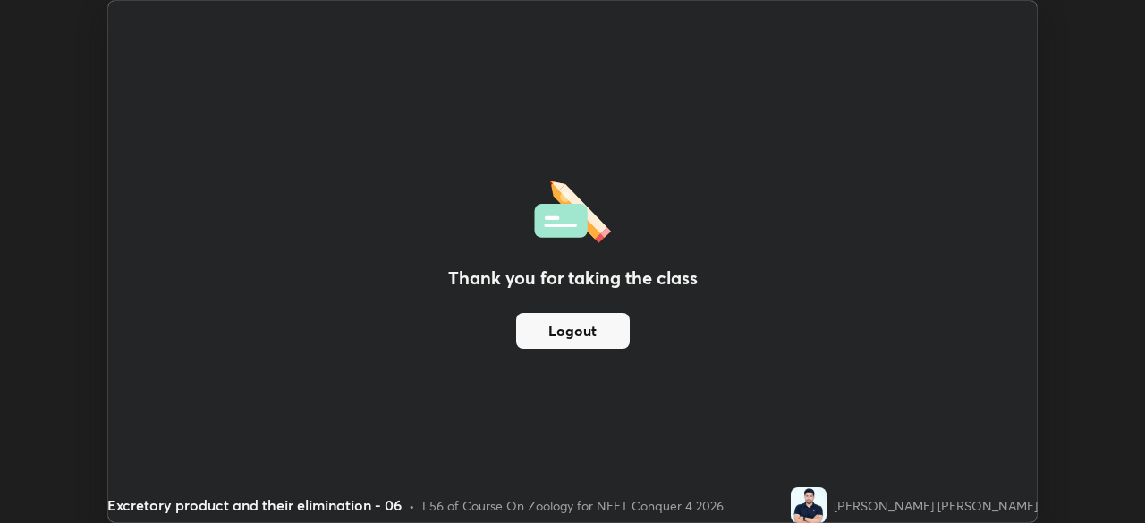
scroll to position [88938, 88316]
